Goal: Use online tool/utility: Utilize a website feature to perform a specific function

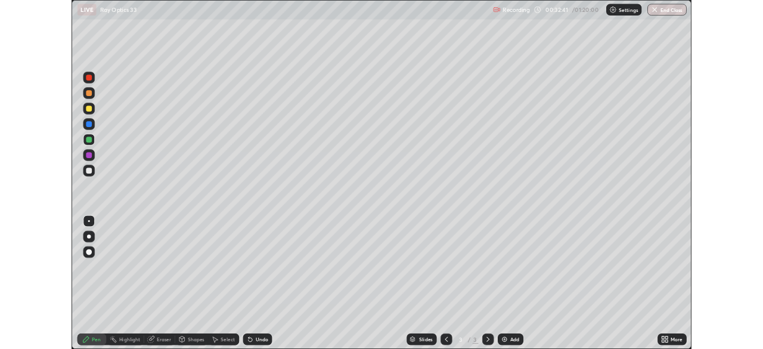
scroll to position [429, 763]
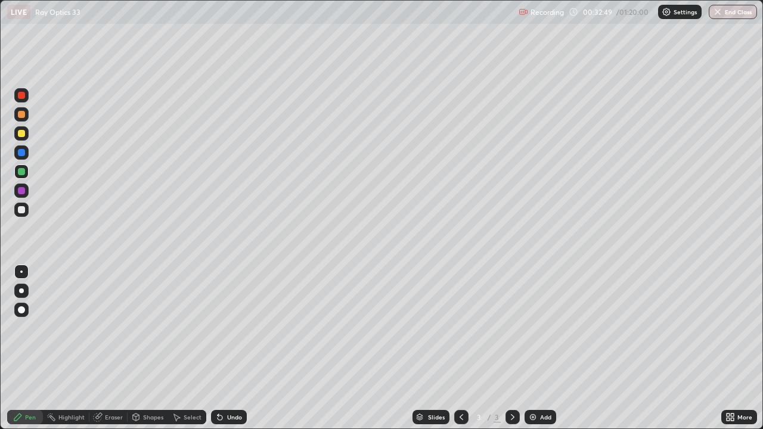
click at [22, 138] on div at bounding box center [21, 133] width 14 height 14
click at [21, 211] on div at bounding box center [21, 209] width 7 height 7
click at [24, 137] on div at bounding box center [21, 133] width 14 height 14
click at [20, 116] on div at bounding box center [21, 114] width 7 height 7
click at [21, 173] on div at bounding box center [21, 171] width 7 height 7
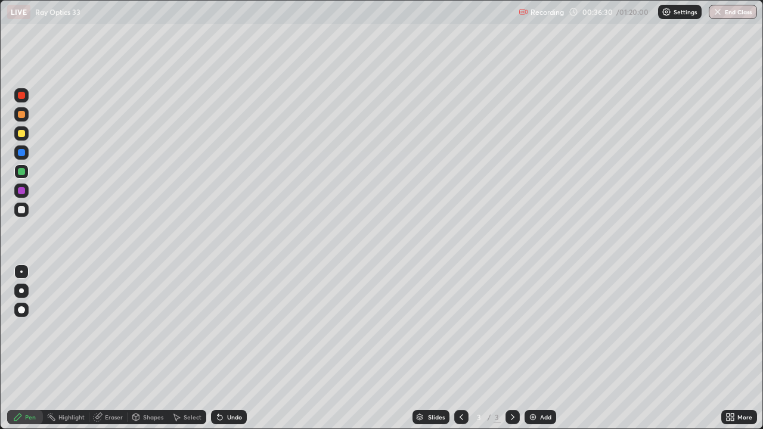
click at [231, 414] on div "Undo" at bounding box center [234, 417] width 15 height 6
click at [20, 134] on div at bounding box center [21, 133] width 7 height 7
click at [541, 418] on div "Add" at bounding box center [545, 417] width 11 height 6
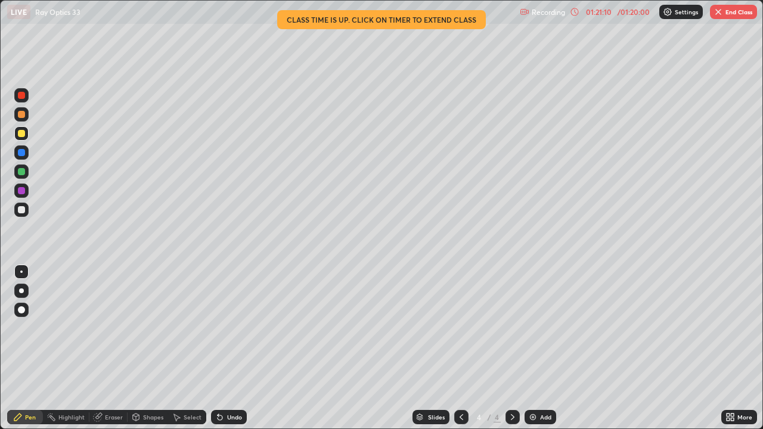
click at [738, 15] on button "End Class" at bounding box center [733, 12] width 47 height 14
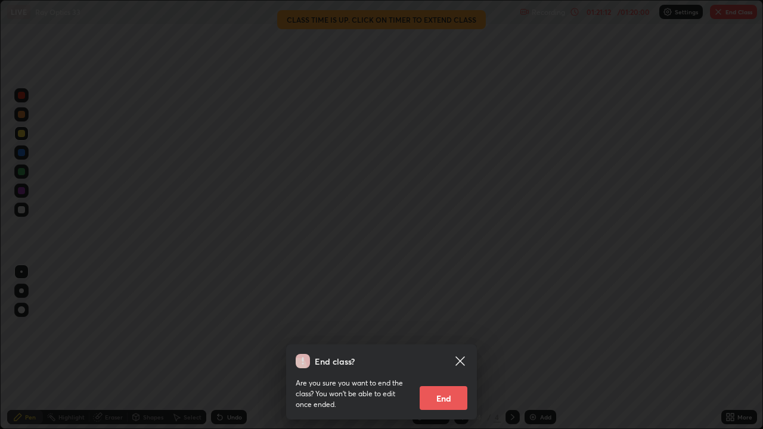
click at [460, 401] on button "End" at bounding box center [444, 398] width 48 height 24
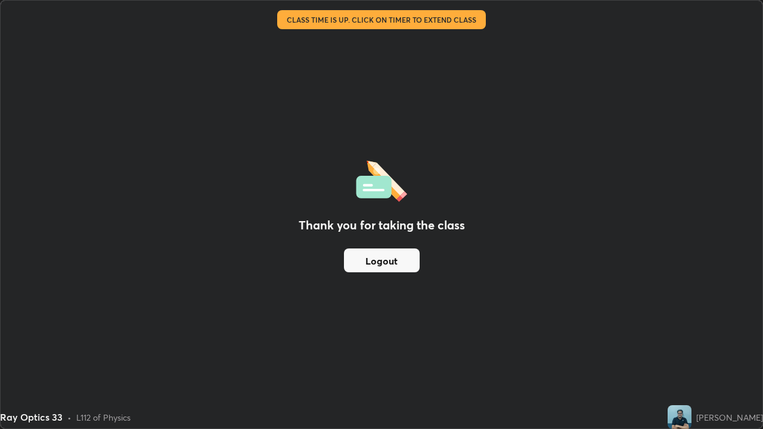
click at [398, 258] on button "Logout" at bounding box center [382, 261] width 76 height 24
click at [395, 265] on button "Logout" at bounding box center [382, 261] width 76 height 24
click at [380, 258] on button "Logout" at bounding box center [382, 261] width 76 height 24
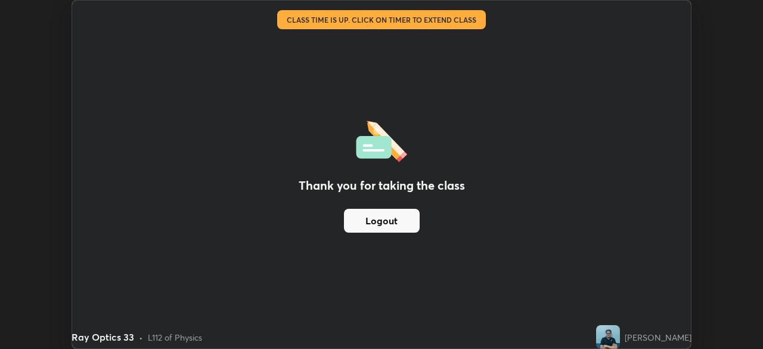
scroll to position [59259, 58845]
